Goal: Task Accomplishment & Management: Manage account settings

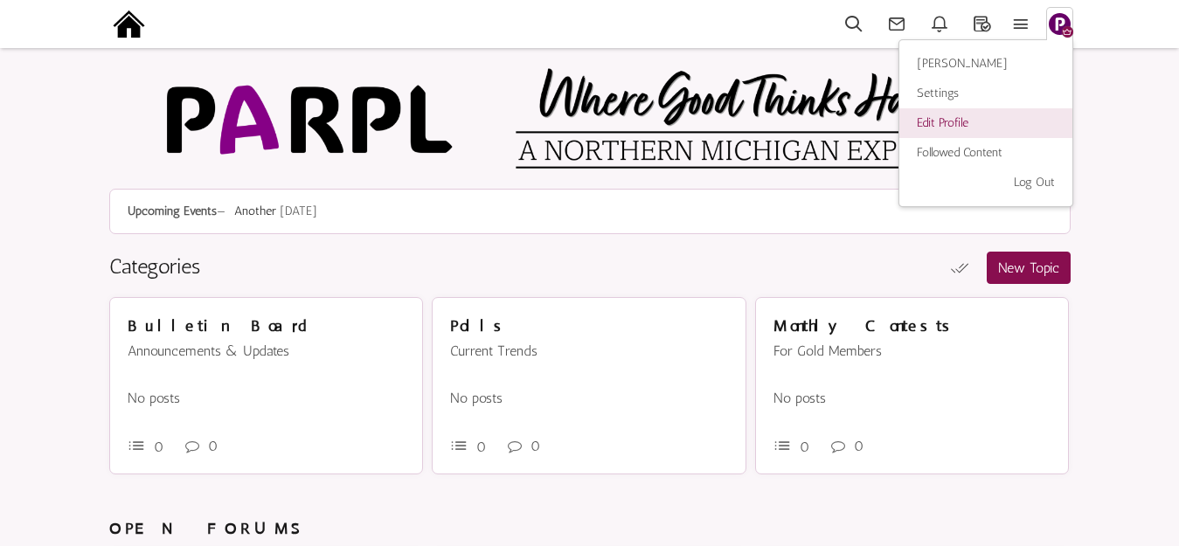
click at [946, 124] on link "Edit Profile" at bounding box center [985, 123] width 173 height 30
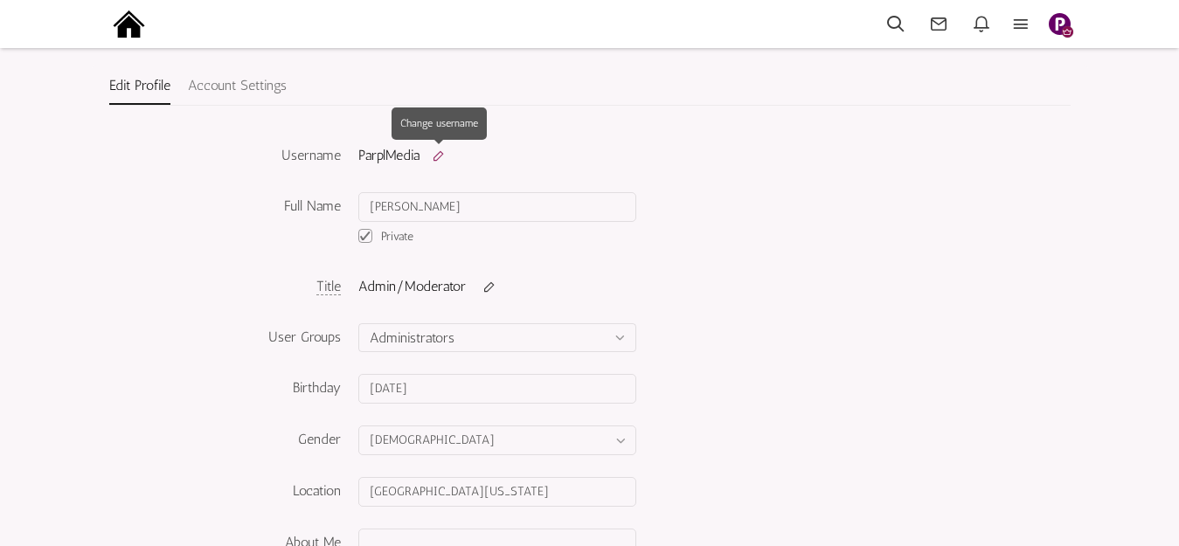
click at [439, 155] on small at bounding box center [439, 156] width 30 height 14
click at [437, 160] on input "ParplMedia" at bounding box center [457, 157] width 199 height 30
click at [438, 160] on input "ParplMedia" at bounding box center [457, 157] width 199 height 30
click at [439, 160] on input "ParplMedia" at bounding box center [457, 157] width 199 height 30
type input "Dave"
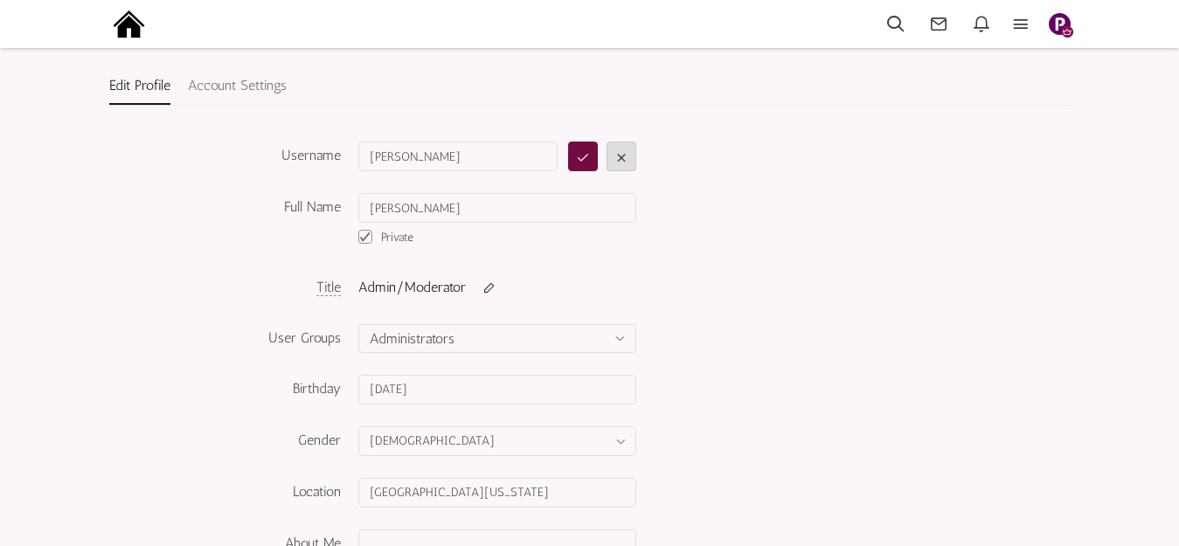
click at [578, 154] on icon "submit" at bounding box center [583, 157] width 14 height 17
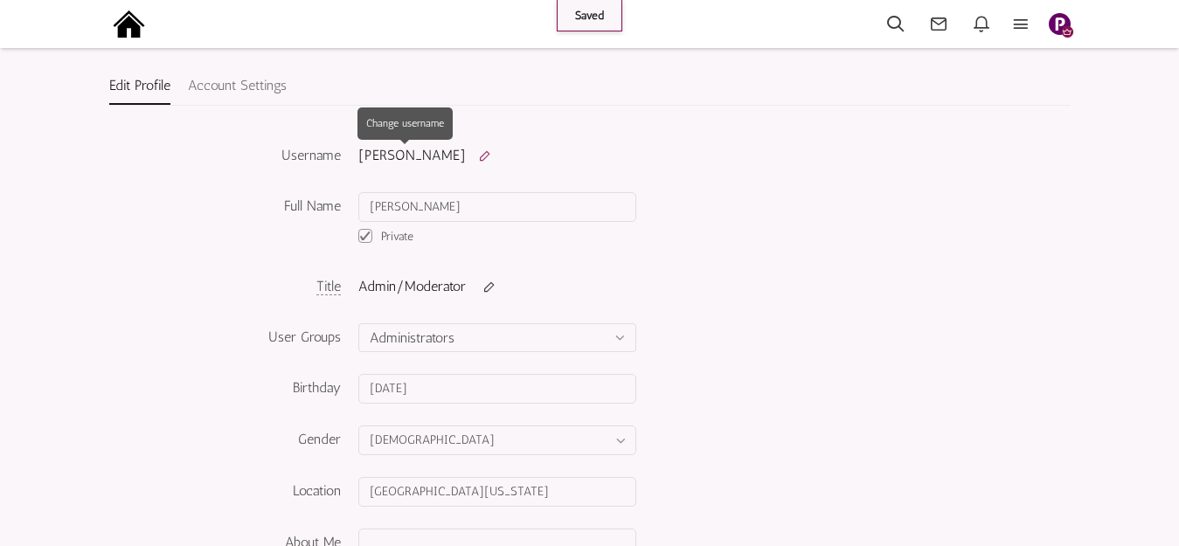
click at [470, 158] on small at bounding box center [485, 156] width 30 height 14
click at [414, 160] on input "Dave" at bounding box center [457, 157] width 199 height 30
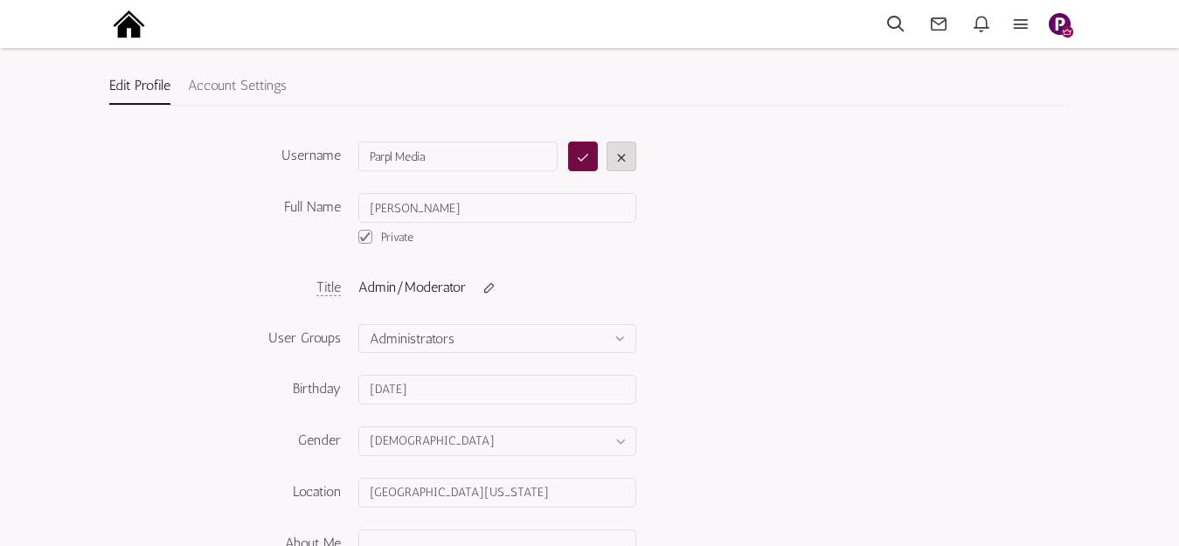
type input "Parpl Media"
click at [584, 154] on icon "submit" at bounding box center [583, 157] width 14 height 17
click at [135, 32] on img at bounding box center [128, 23] width 39 height 39
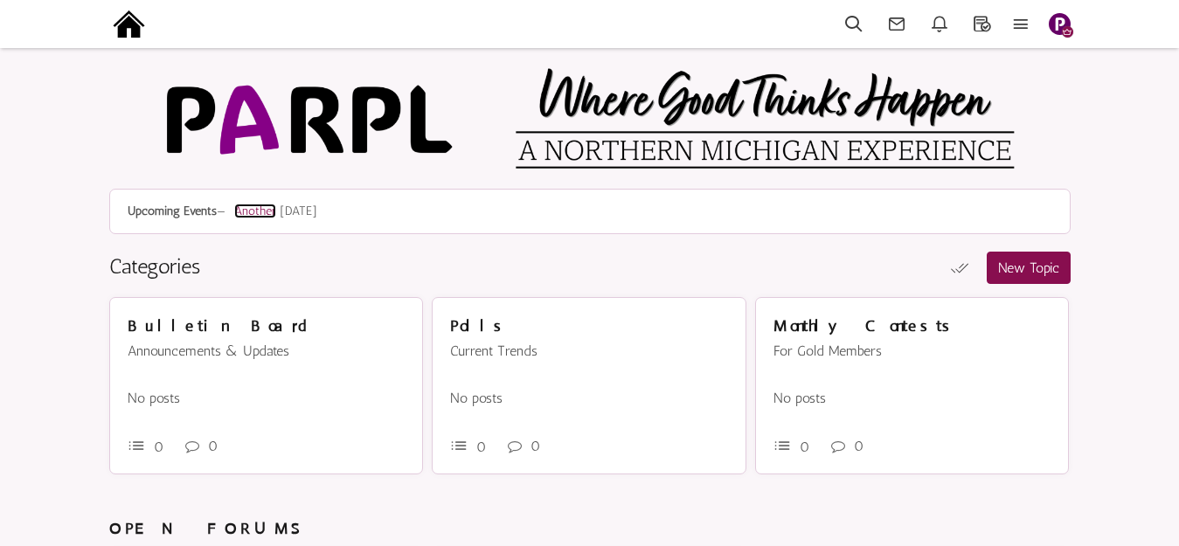
click at [256, 210] on link "Another" at bounding box center [255, 211] width 42 height 15
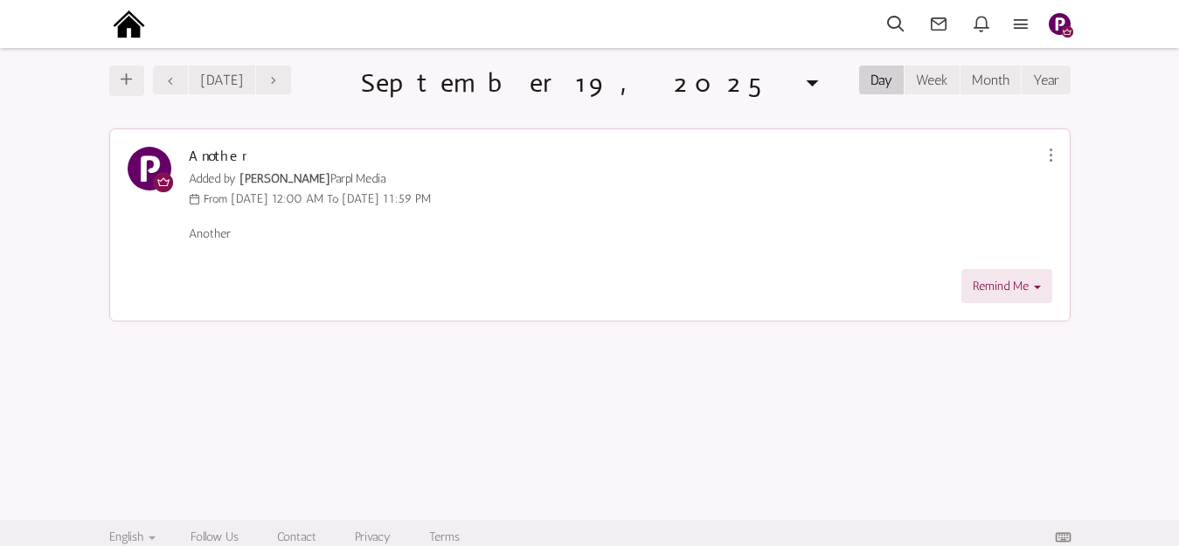
click at [1055, 18] on img "button" at bounding box center [1059, 24] width 22 height 22
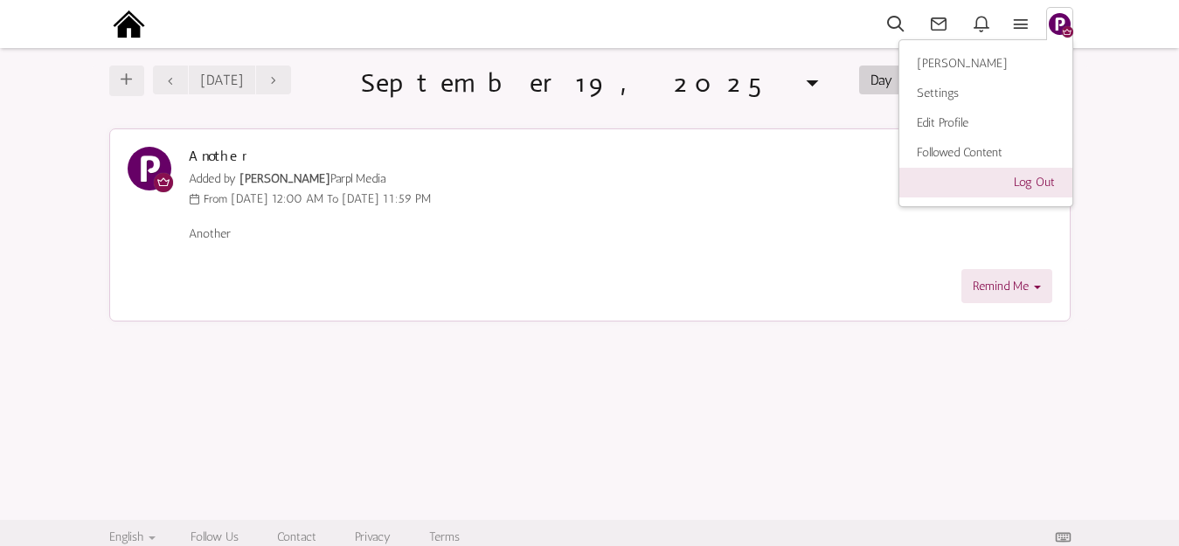
click at [1020, 179] on link "Log Out" at bounding box center [985, 183] width 173 height 30
